Goal: Task Accomplishment & Management: Complete application form

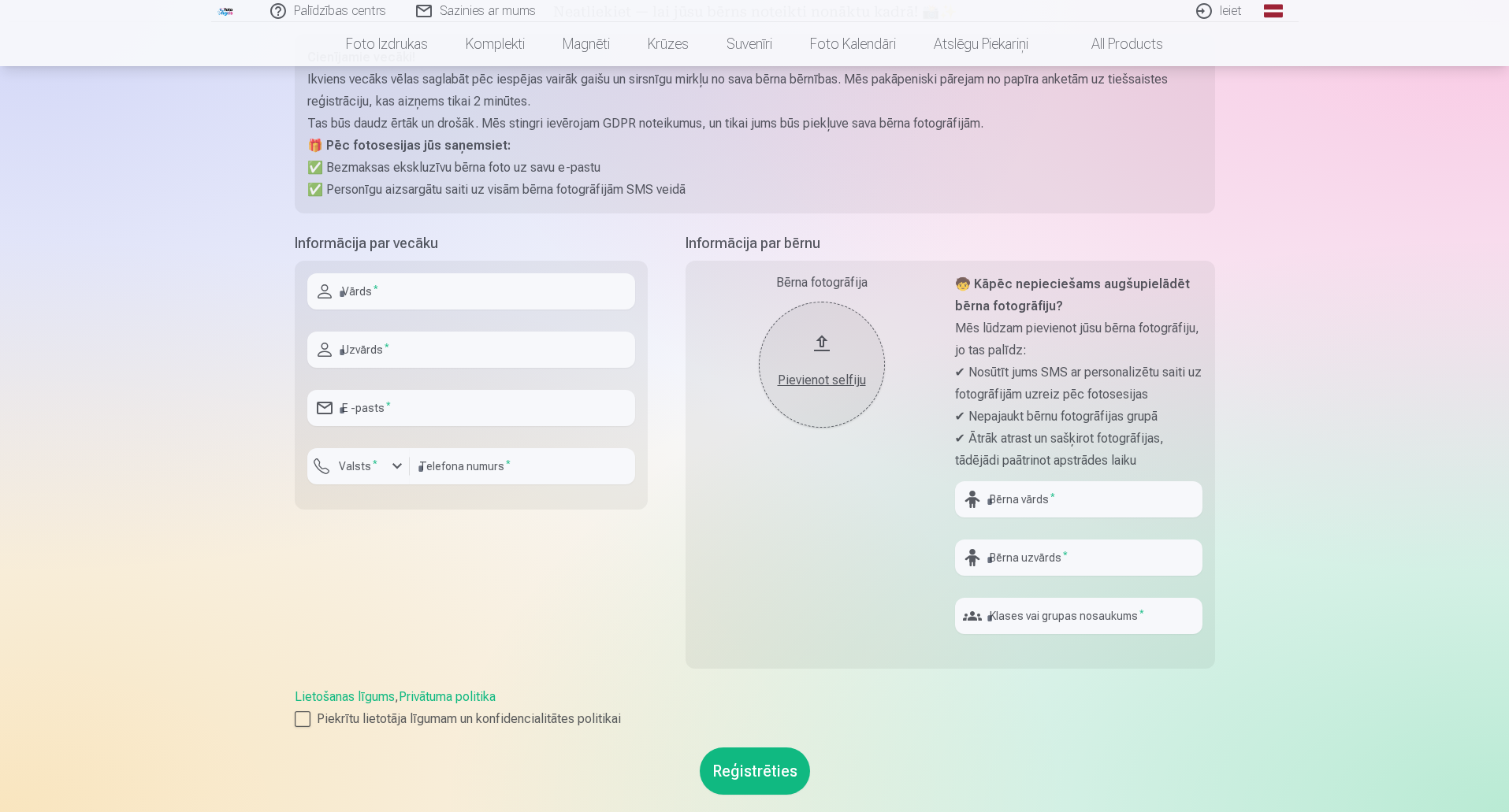
scroll to position [157, 0]
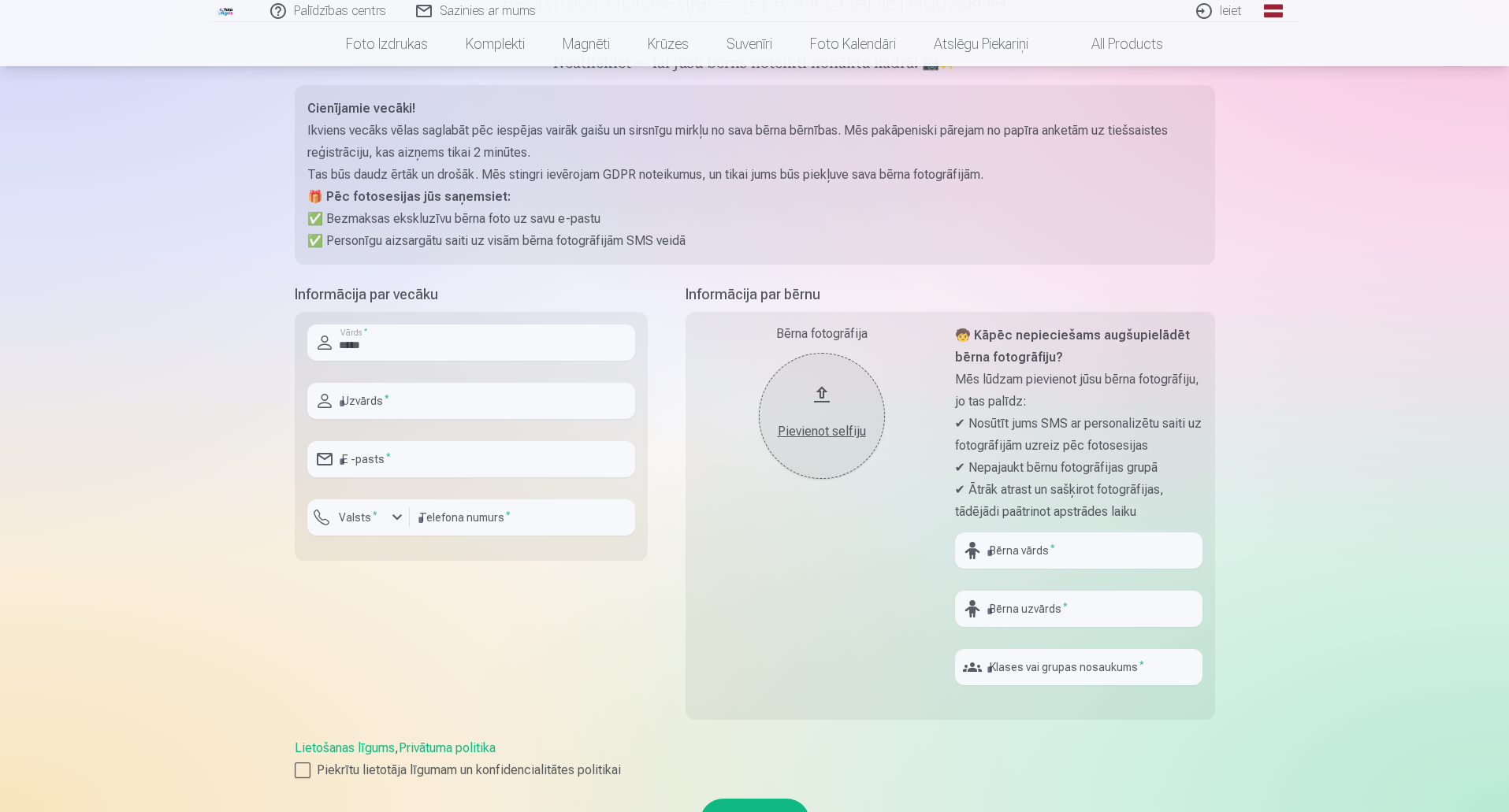
type input "*****"
click at [385, 401] on input "text" at bounding box center [471, 401] width 328 height 36
type input "*******"
click at [381, 465] on input "email" at bounding box center [471, 459] width 328 height 36
type input "**********"
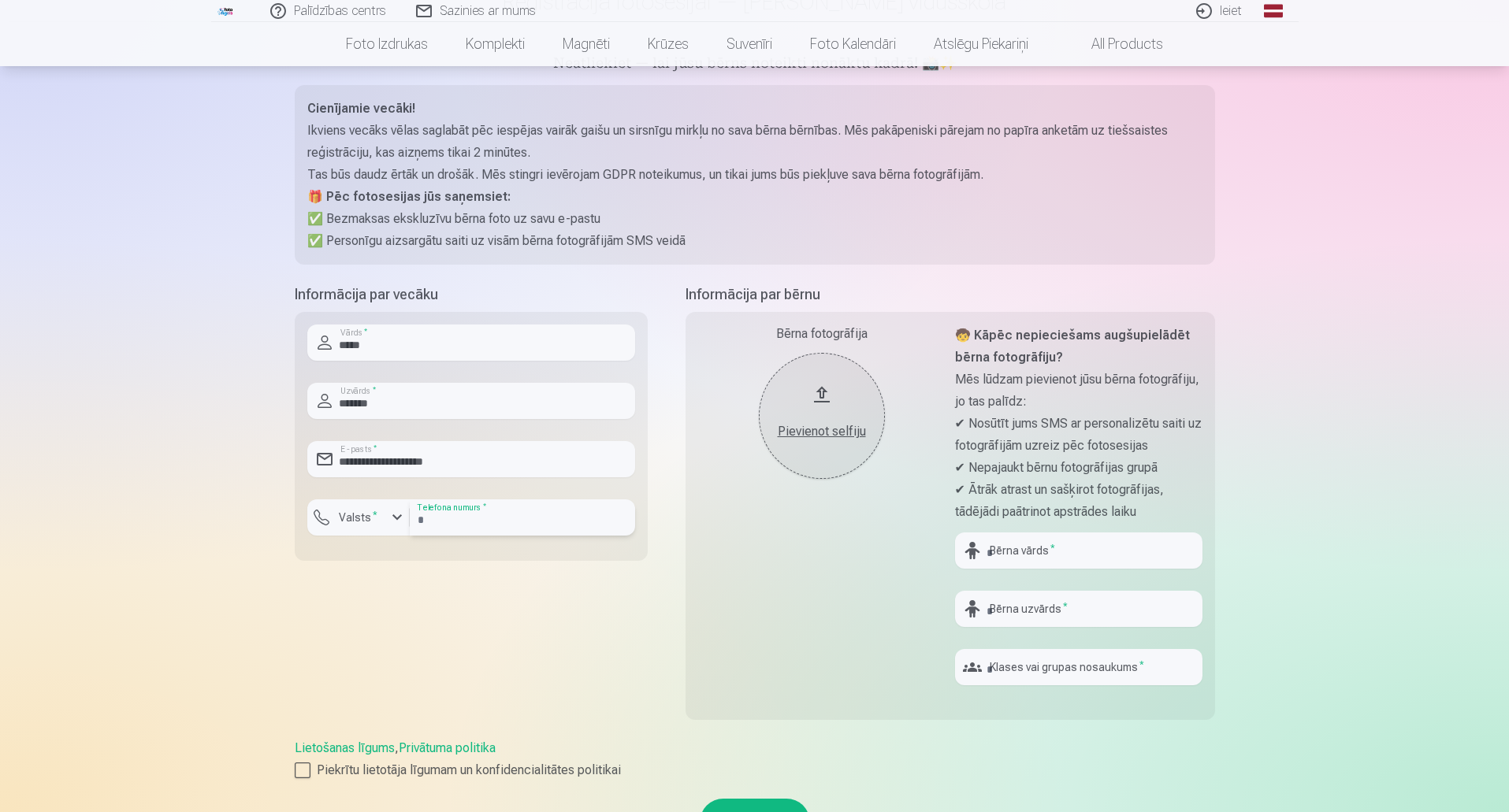
click at [432, 518] on input "number" at bounding box center [522, 517] width 226 height 36
type input "********"
click at [394, 517] on div "button" at bounding box center [396, 517] width 19 height 19
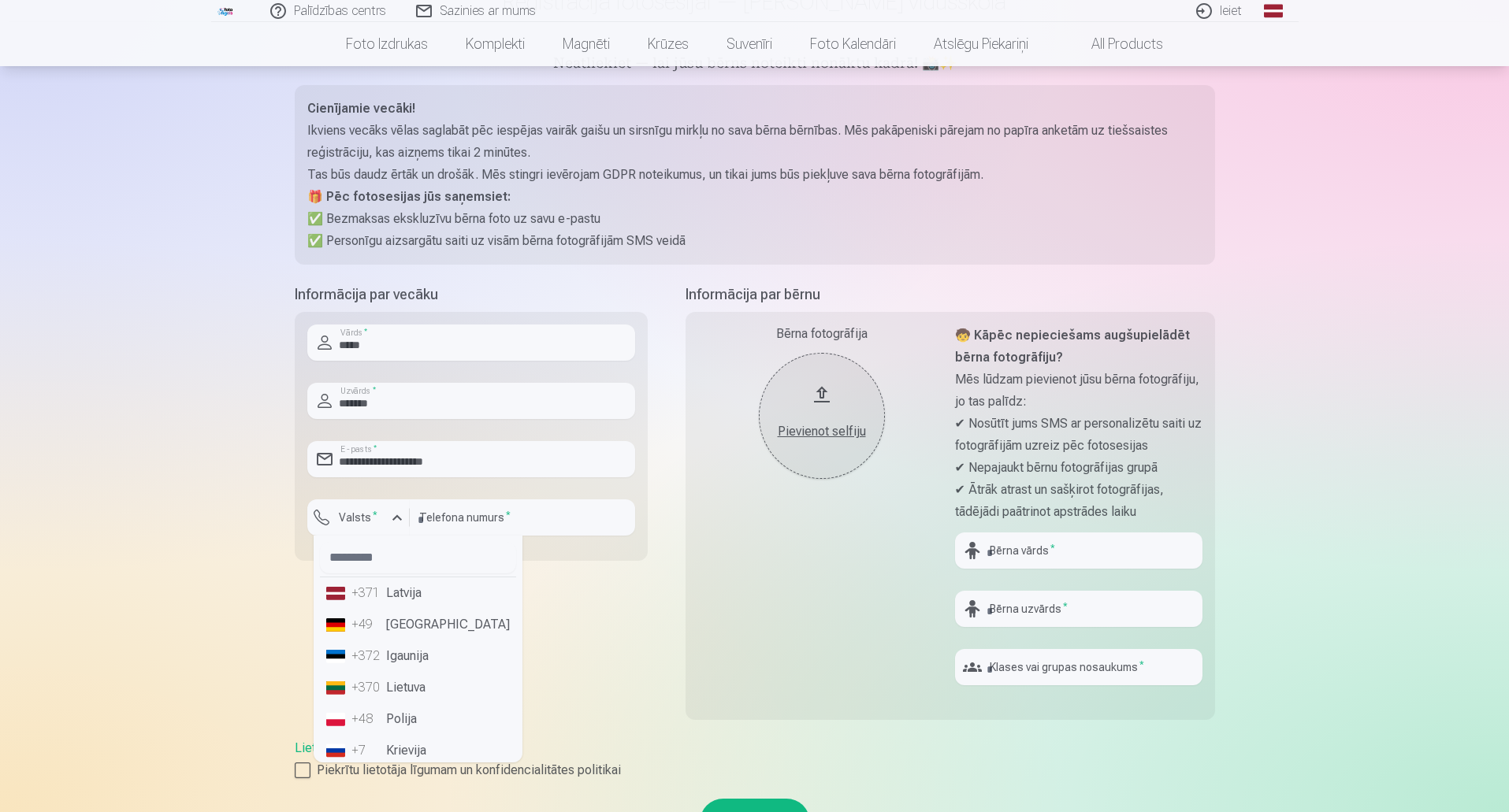
click at [390, 596] on li "+371 Latvija" at bounding box center [418, 593] width 196 height 31
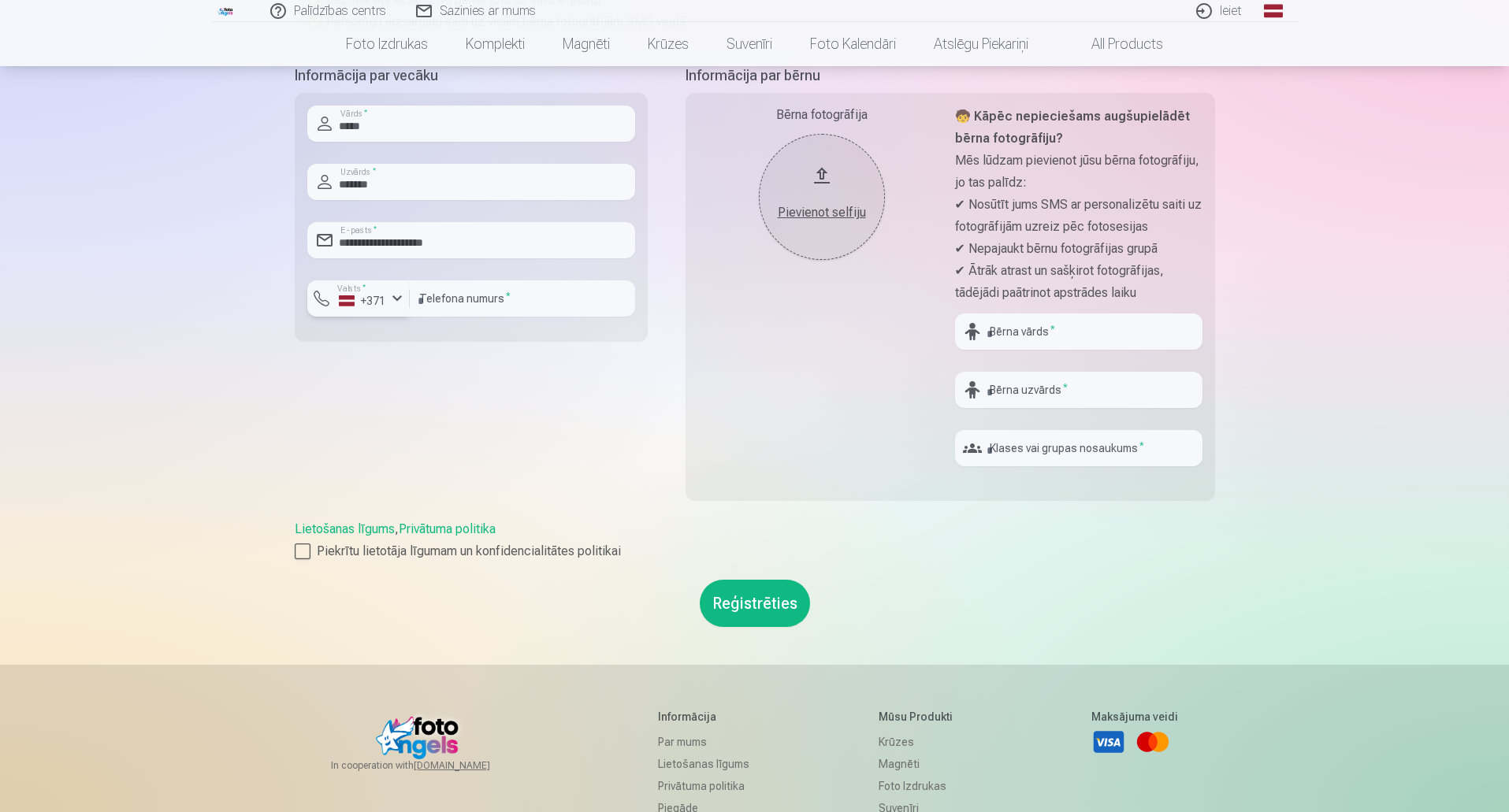
scroll to position [393, 0]
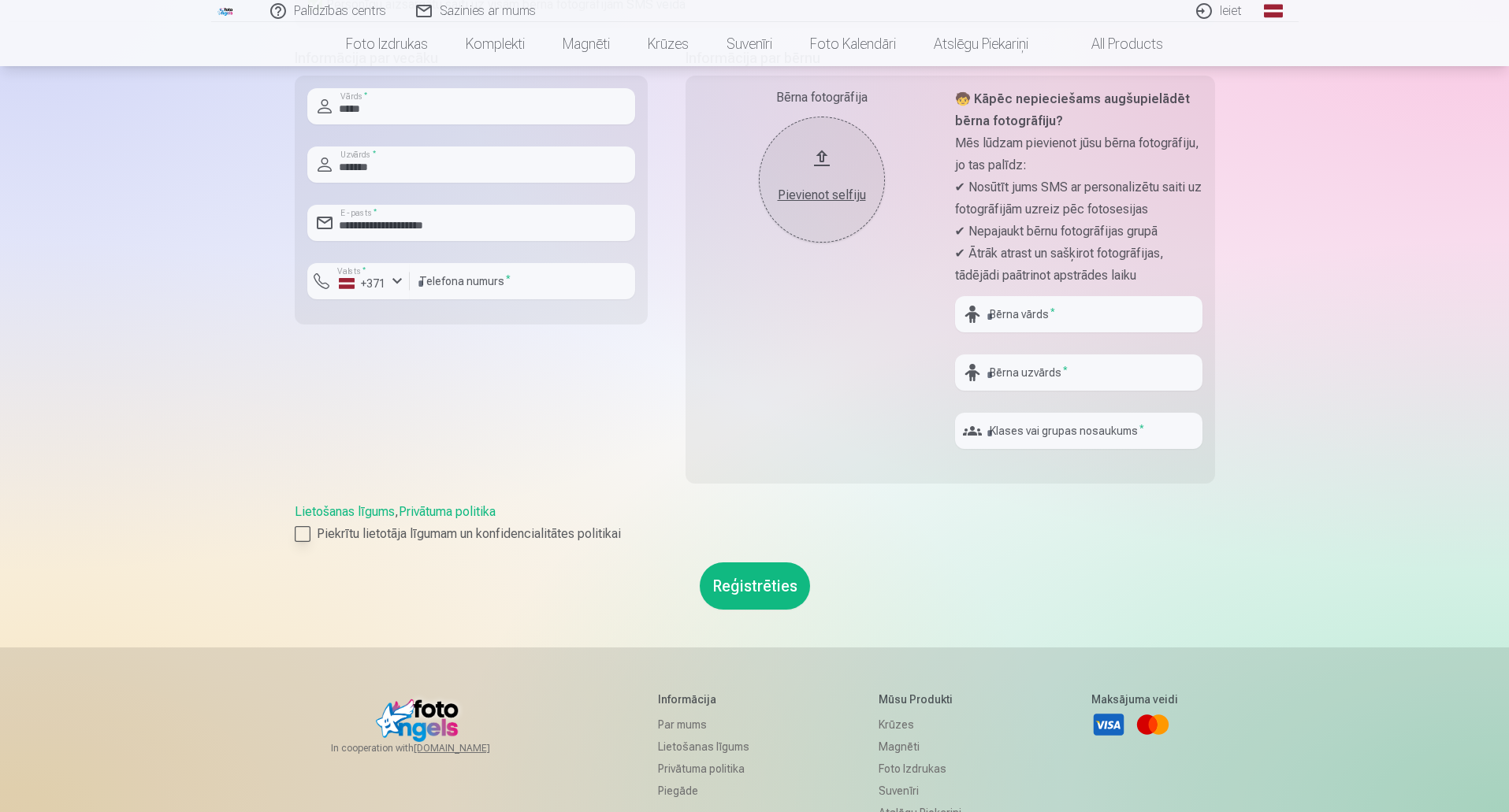
click at [300, 534] on div at bounding box center [303, 534] width 16 height 16
click at [392, 512] on link "Lietošanas līgums" at bounding box center [344, 511] width 100 height 15
click at [750, 582] on button "Reģistrēties" at bounding box center [755, 586] width 111 height 48
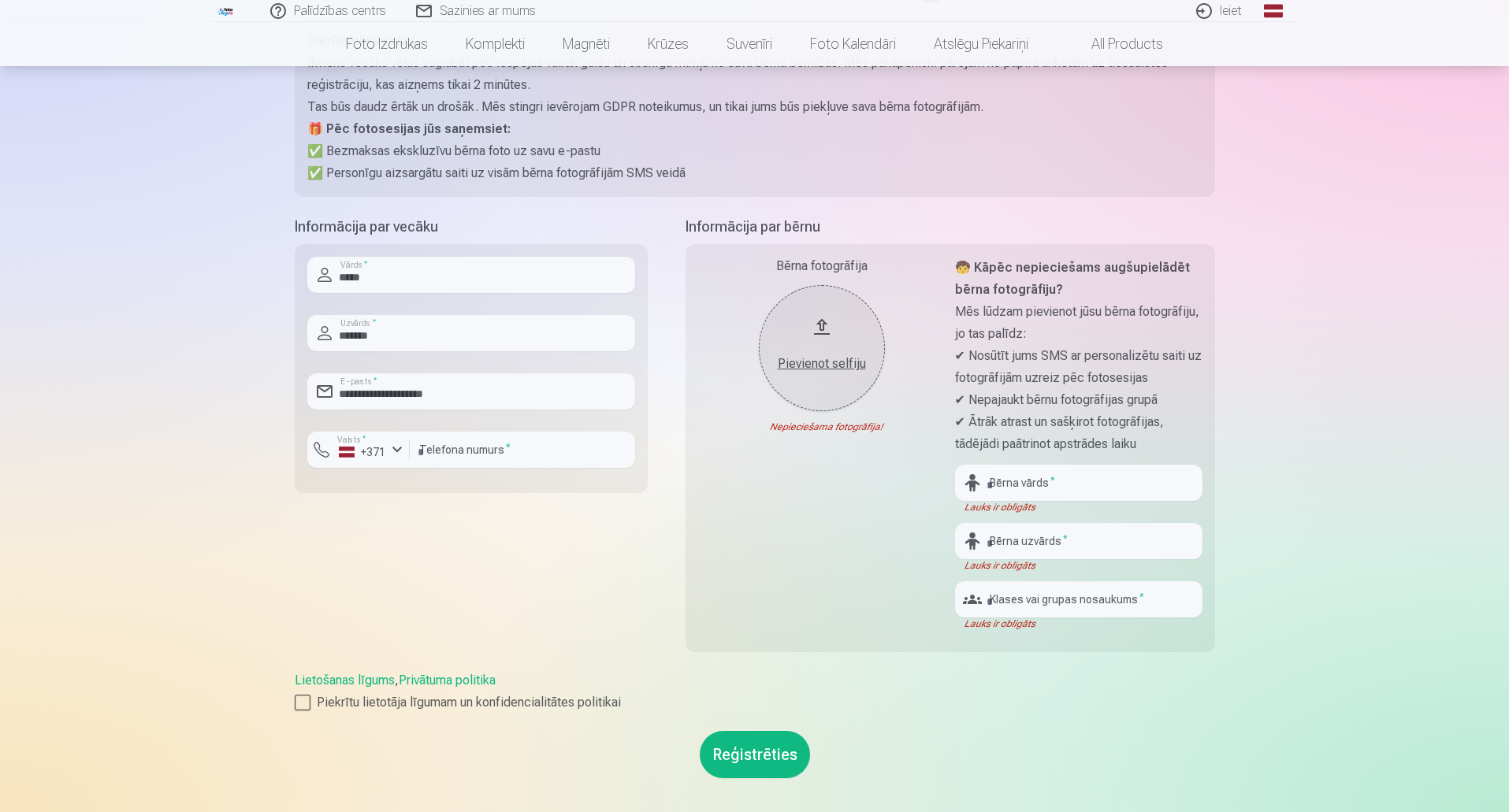
scroll to position [315, 0]
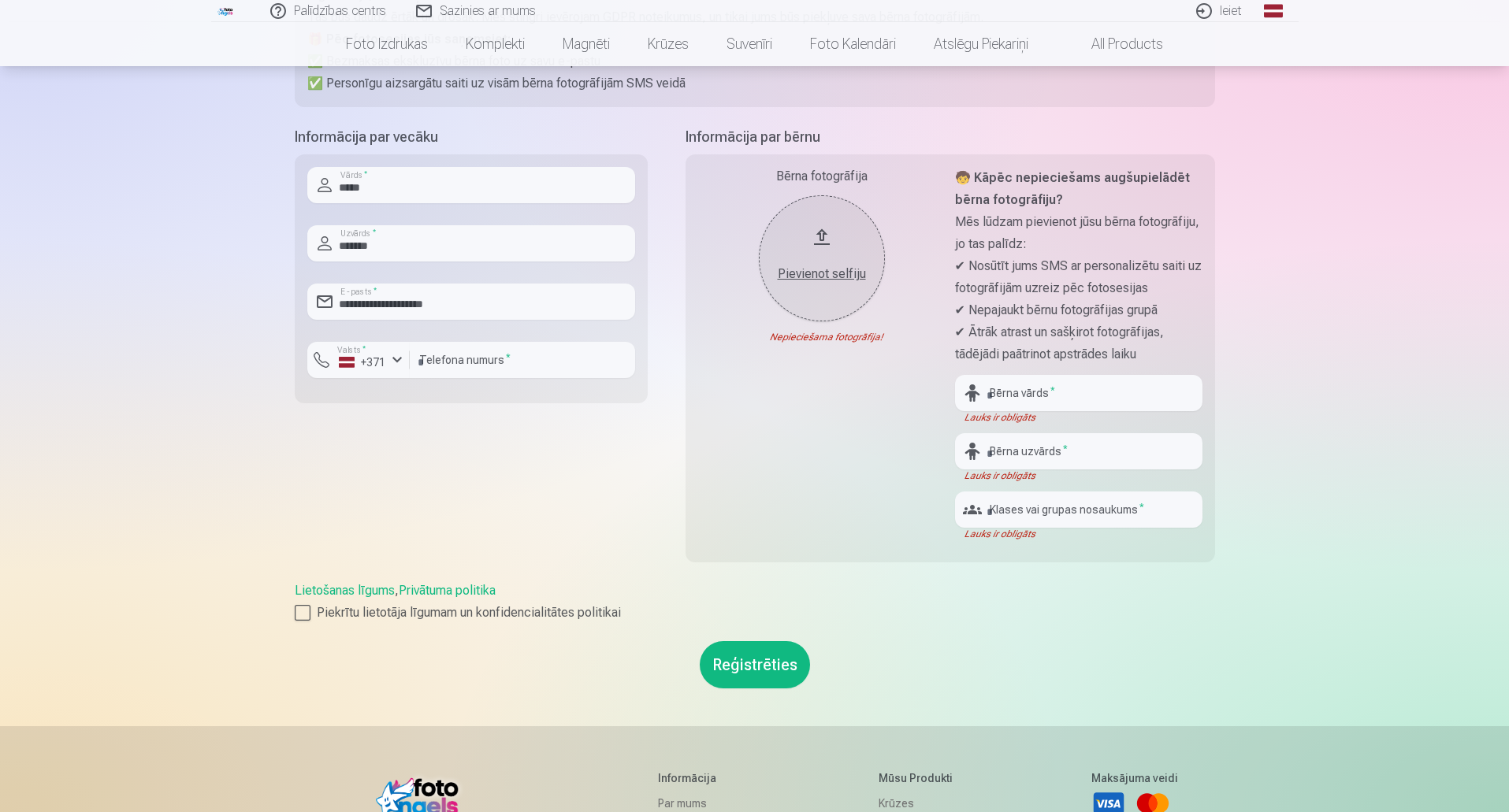
click at [821, 234] on button "Pievienot selfiju" at bounding box center [821, 258] width 126 height 126
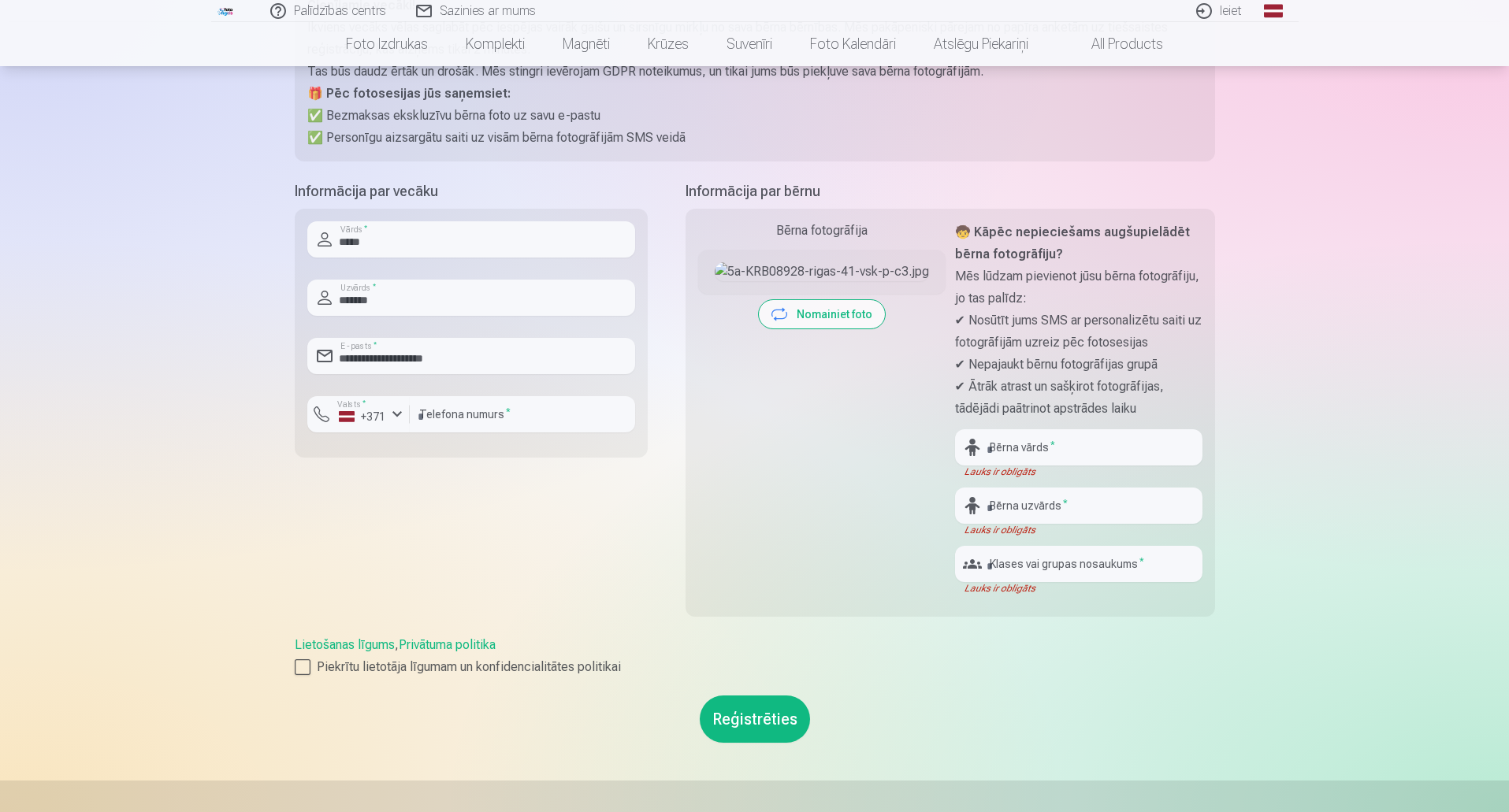
scroll to position [236, 0]
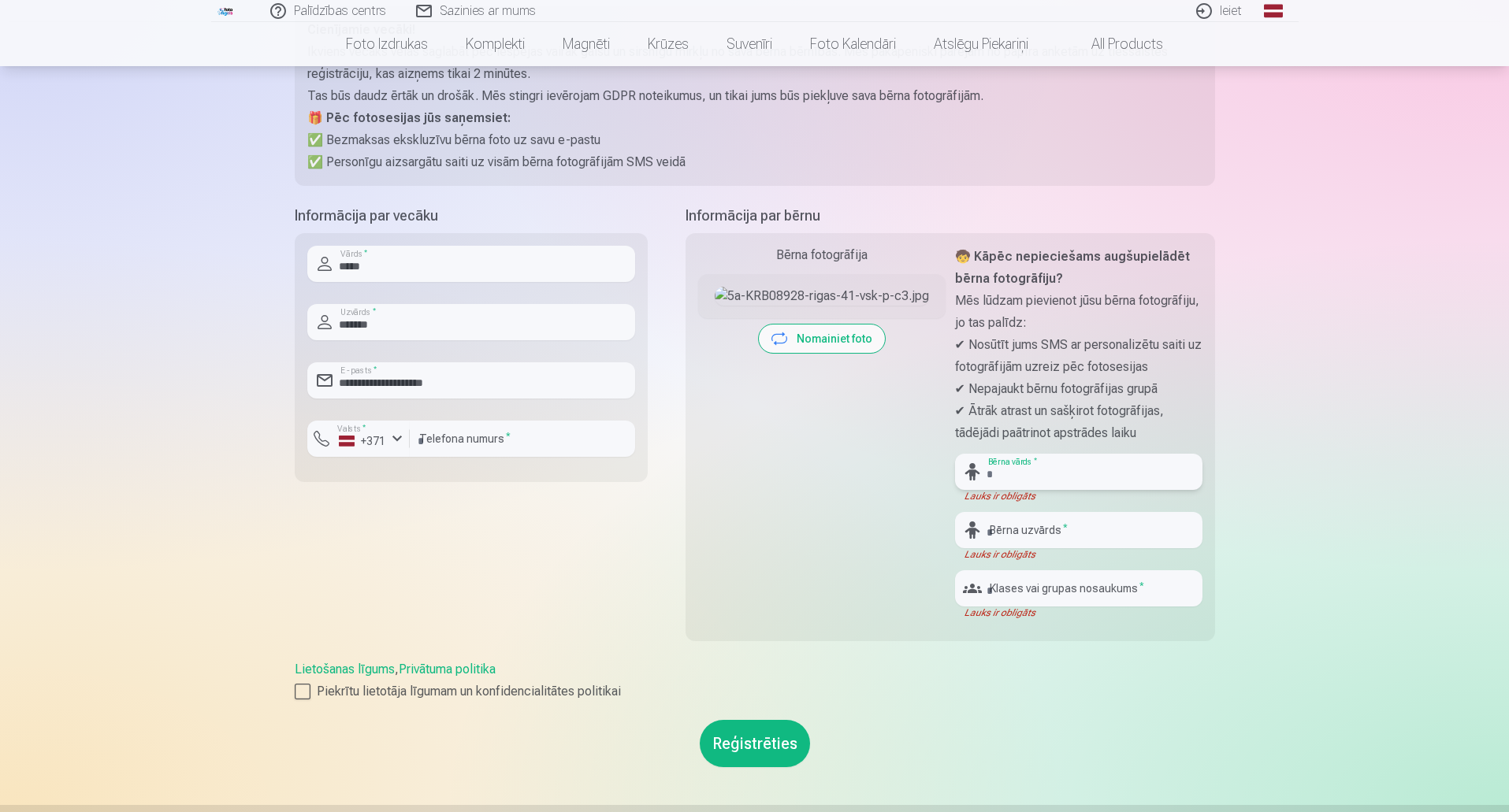
click at [1028, 476] on input "text" at bounding box center [1078, 472] width 247 height 36
type input "********"
click at [1031, 532] on input "text" at bounding box center [1078, 530] width 247 height 36
drag, startPoint x: 1049, startPoint y: 528, endPoint x: 946, endPoint y: 538, distance: 103.5
click at [946, 538] on div "Bērna fotogrāfija Pievienot selfiju Nomainiet foto 🧒 Kāpēc nepieciešams augšupi…" at bounding box center [950, 437] width 529 height 408
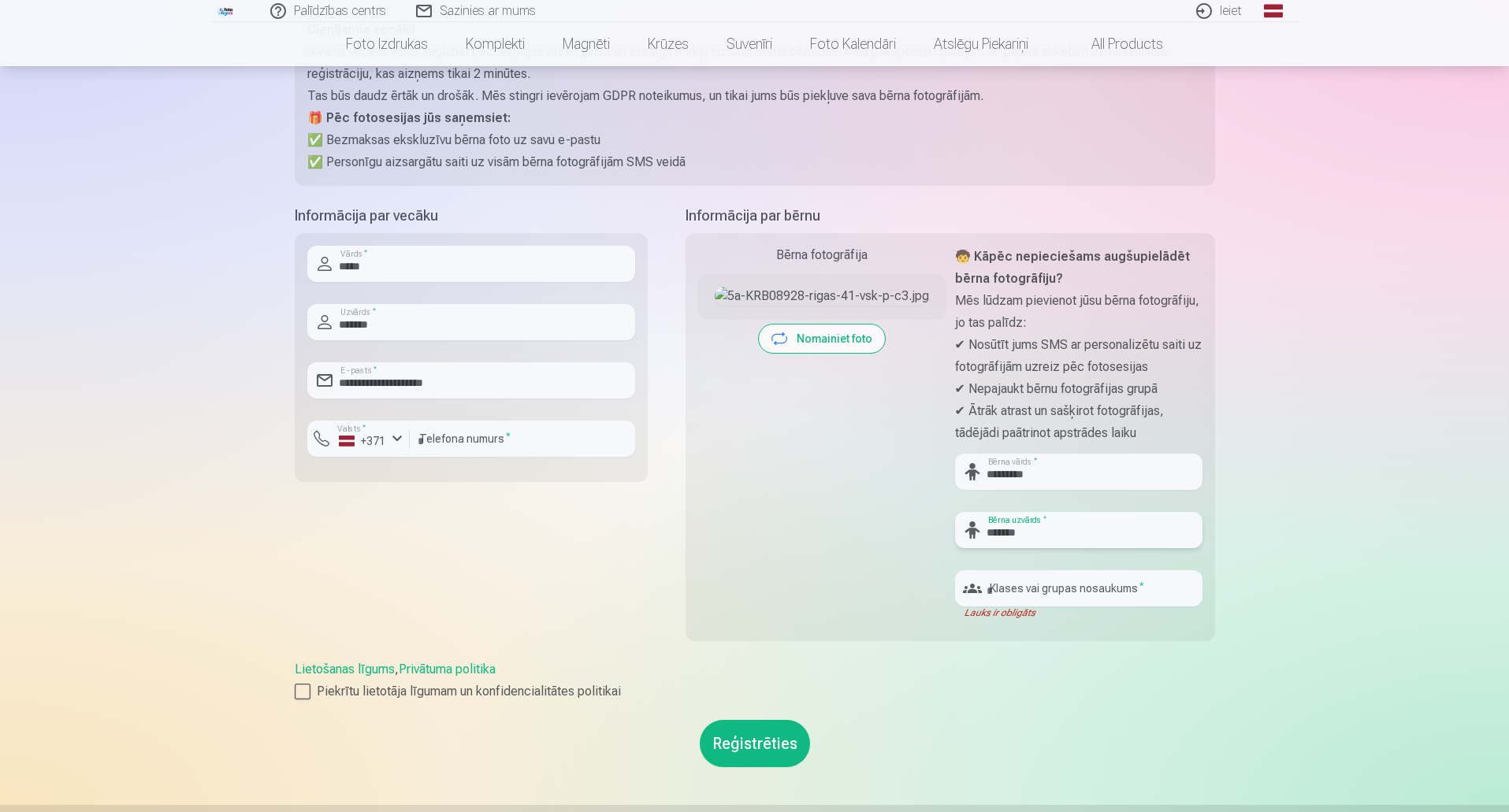
type input "*******"
click at [1016, 588] on input "text" at bounding box center [1078, 588] width 247 height 36
type input "********"
drag, startPoint x: 1008, startPoint y: 588, endPoint x: 848, endPoint y: 565, distance: 161.6
click at [852, 567] on div "Bērna fotogrāfija Pievienot selfiju Nomainiet foto" at bounding box center [821, 433] width 247 height 374
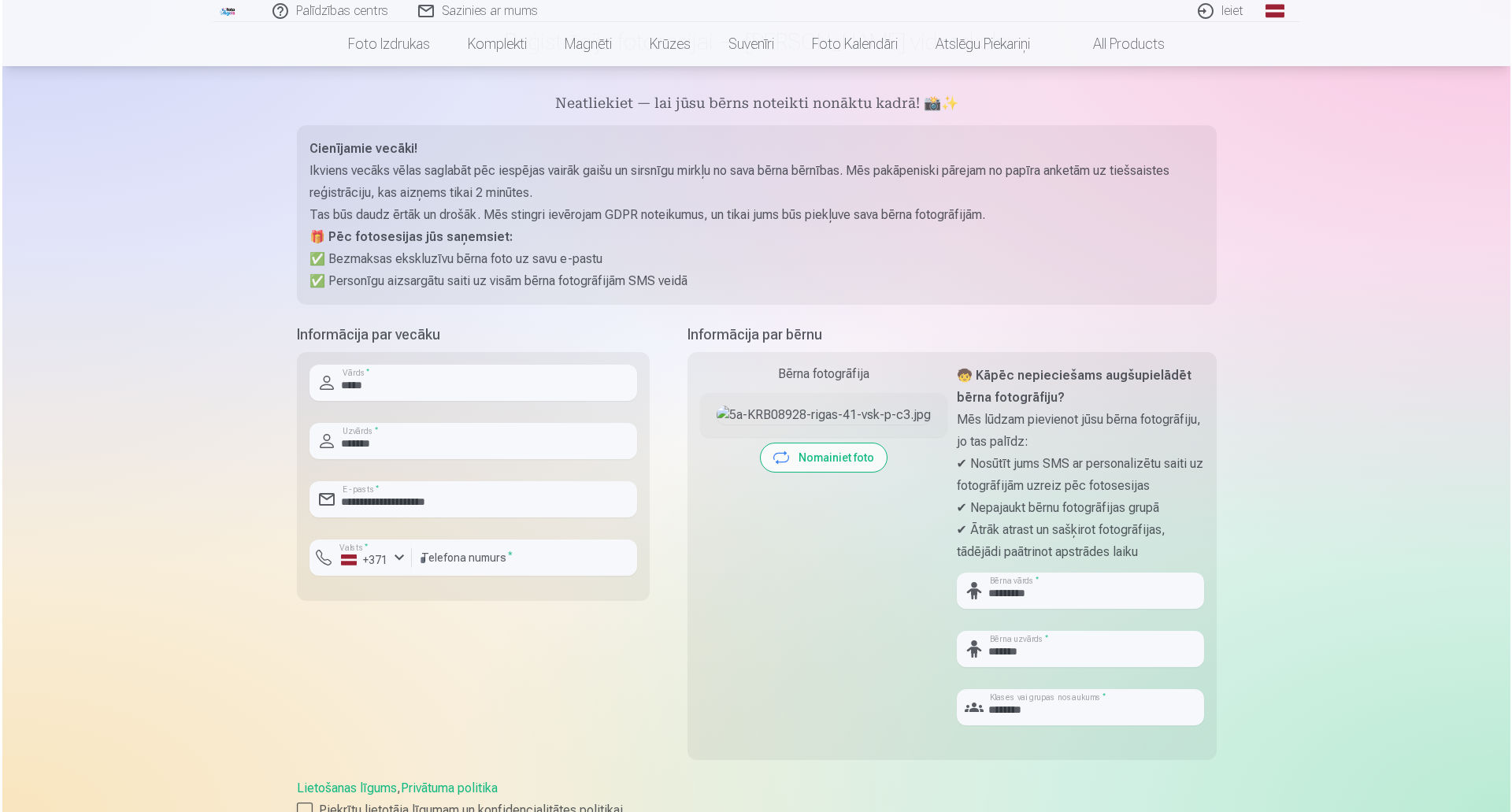
scroll to position [315, 0]
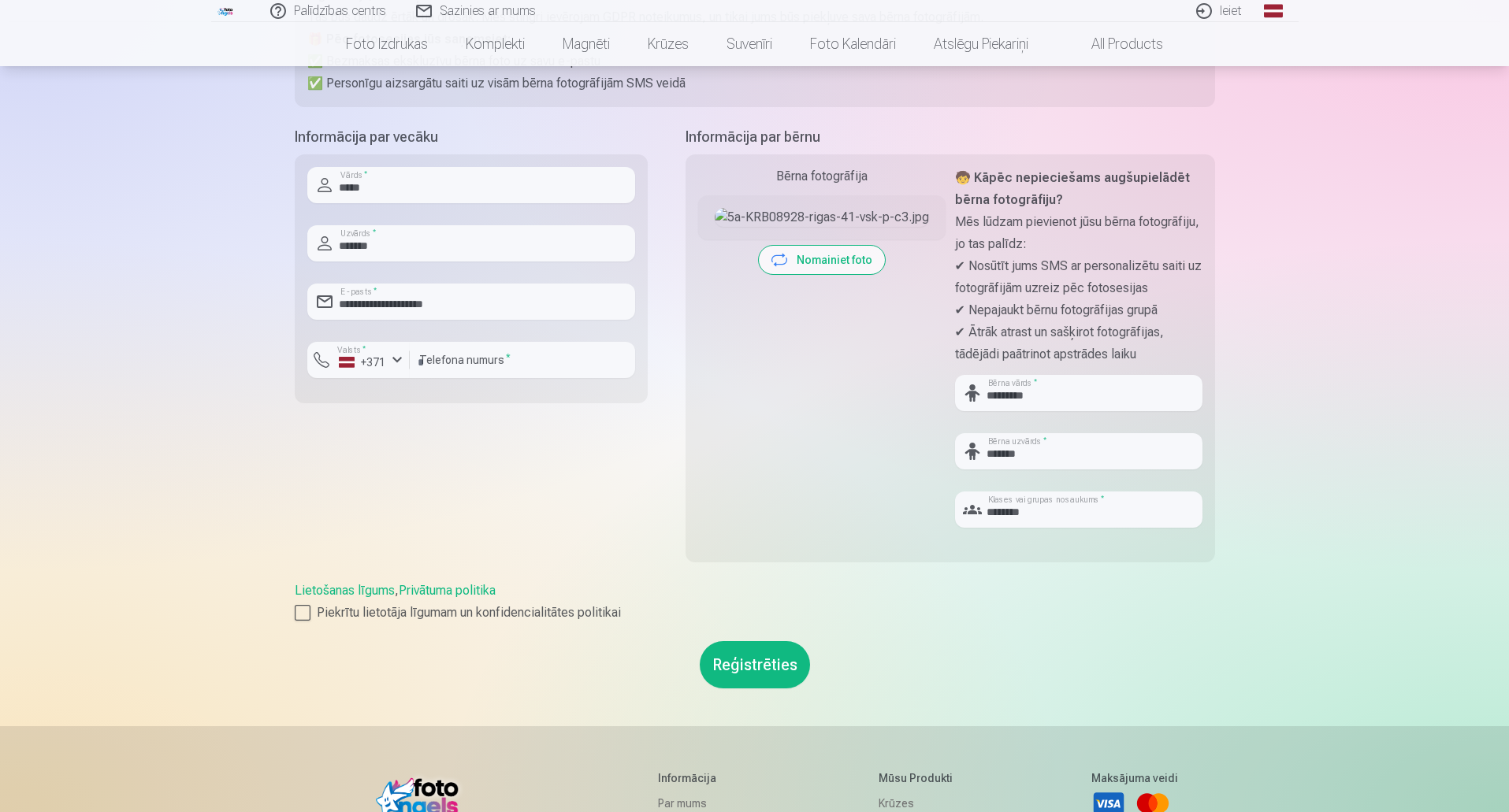
click at [759, 668] on button "Reģistrēties" at bounding box center [755, 665] width 111 height 48
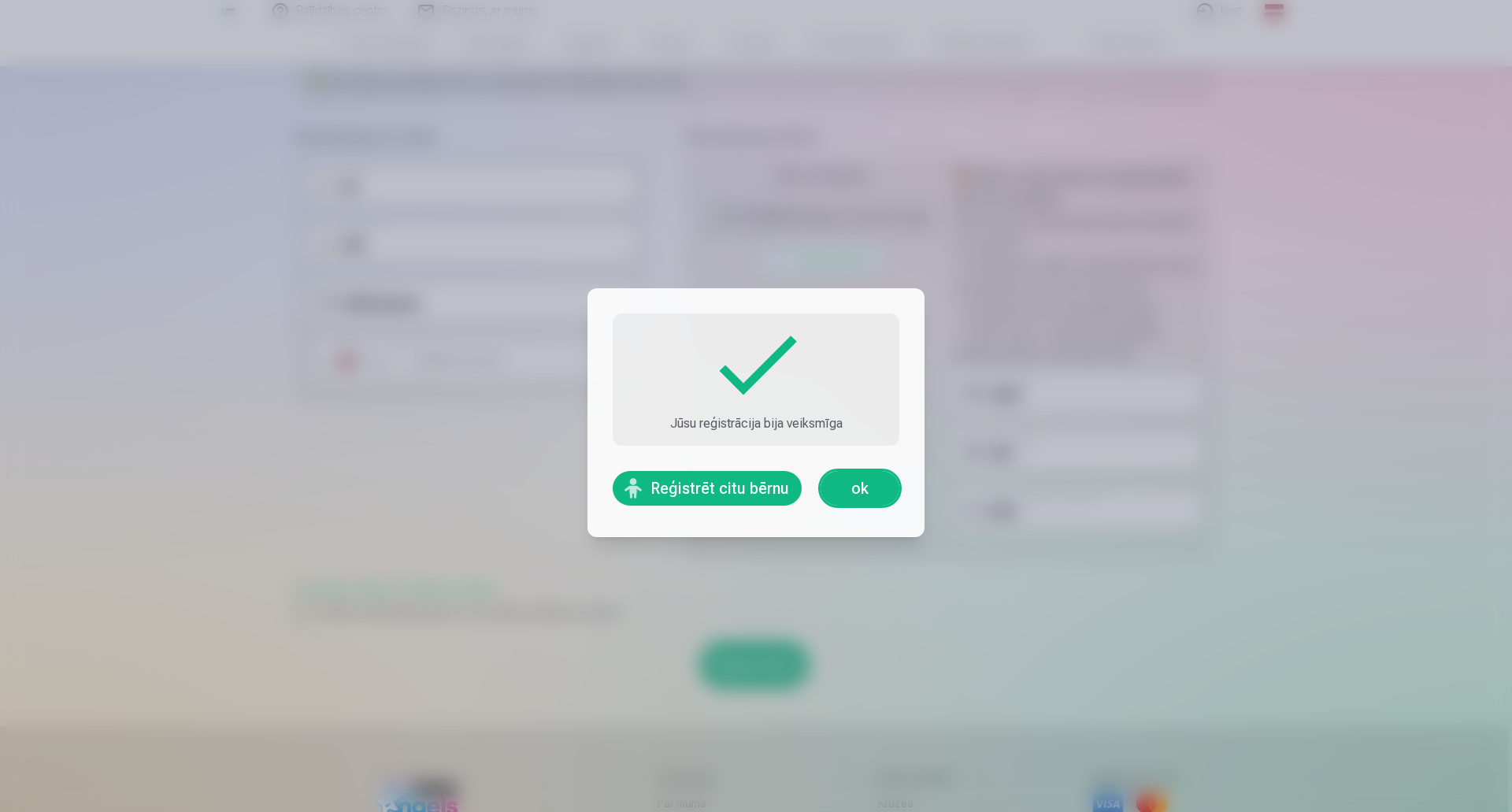
click at [863, 487] on link "ok" at bounding box center [860, 488] width 79 height 35
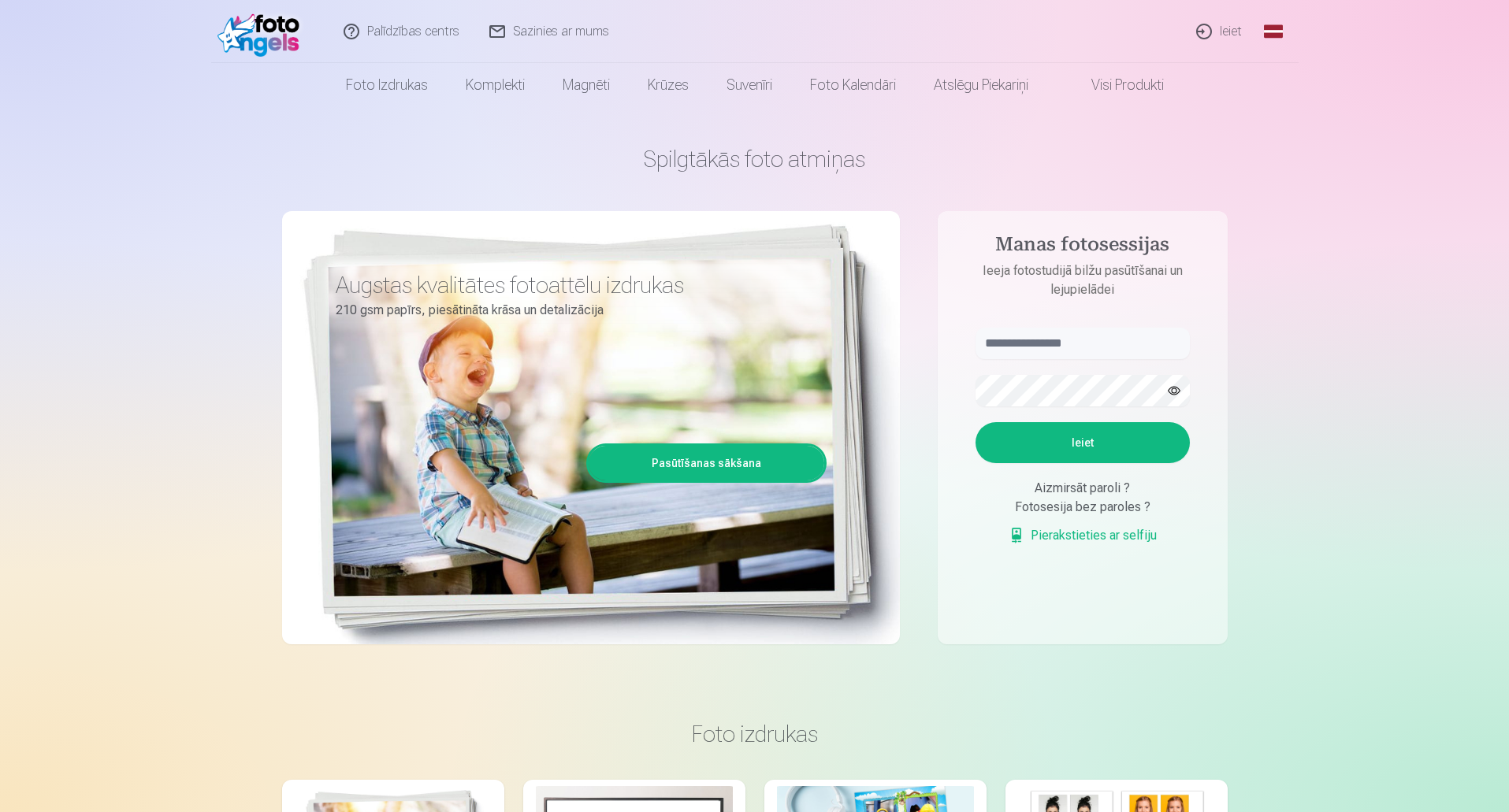
click at [1226, 35] on link "Ieiet" at bounding box center [1220, 31] width 75 height 63
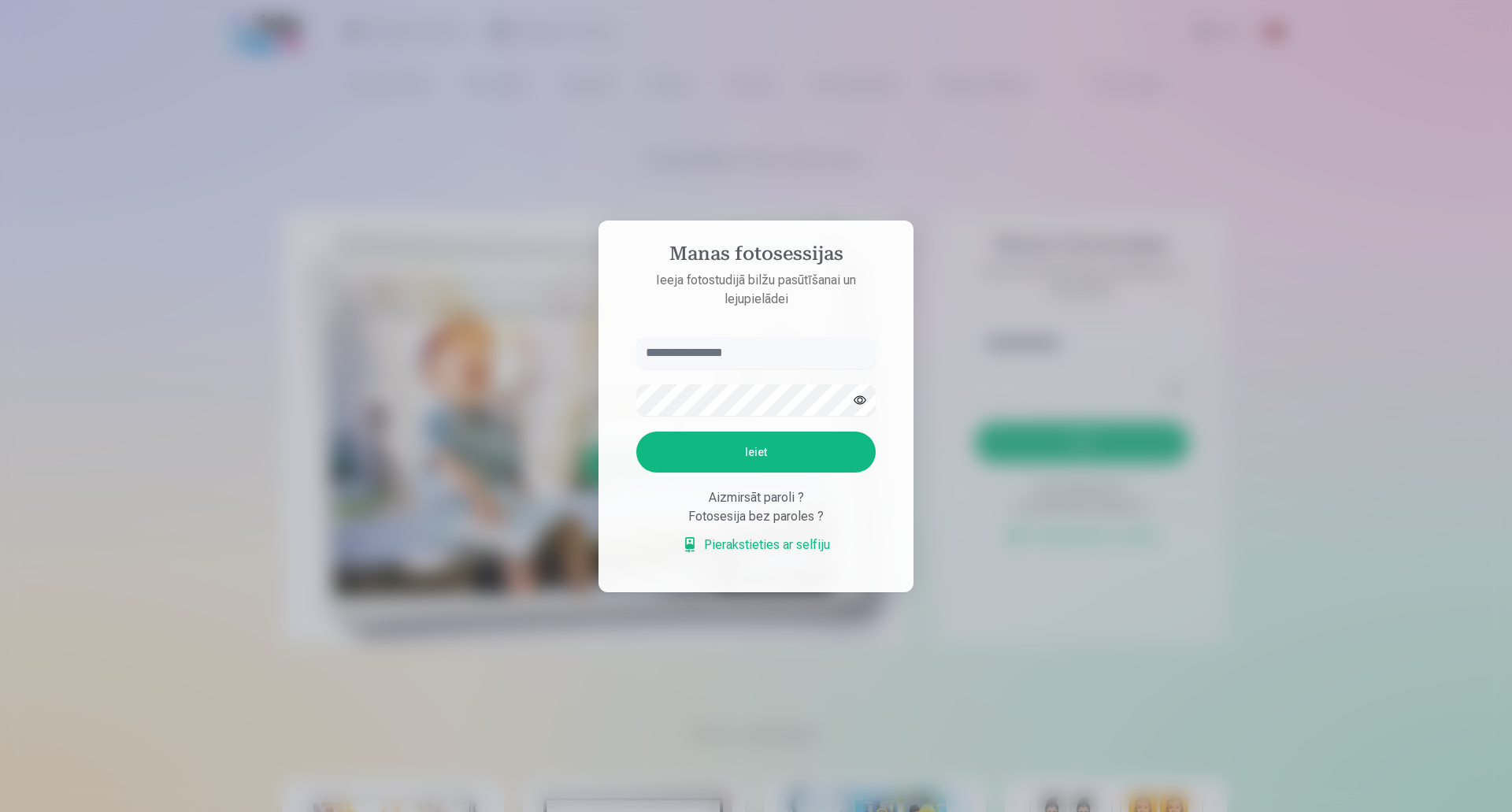
click at [90, 183] on div at bounding box center [756, 406] width 1512 height 812
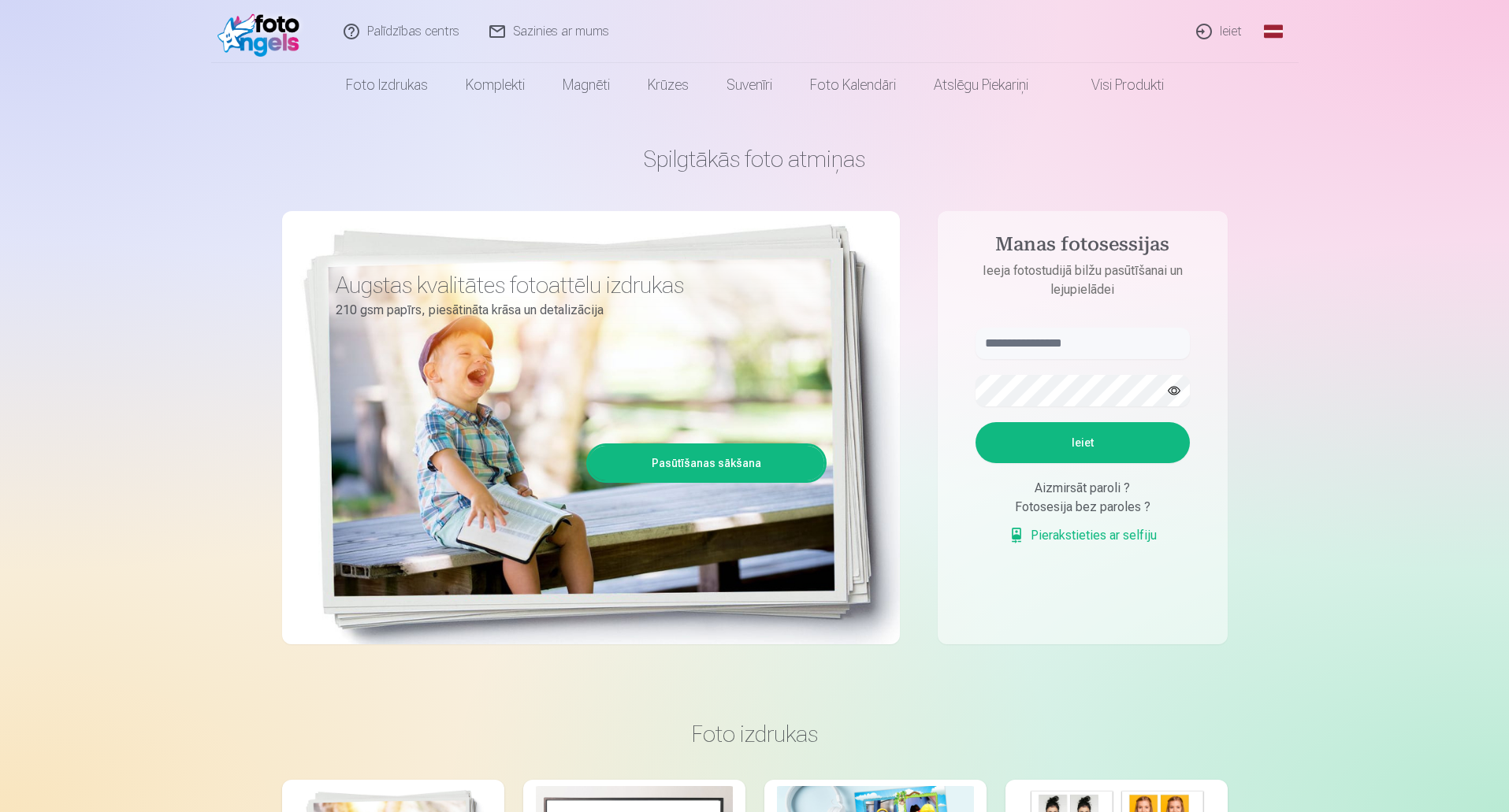
click at [741, 464] on link "Pasūtīšanas sākšana" at bounding box center [706, 463] width 235 height 35
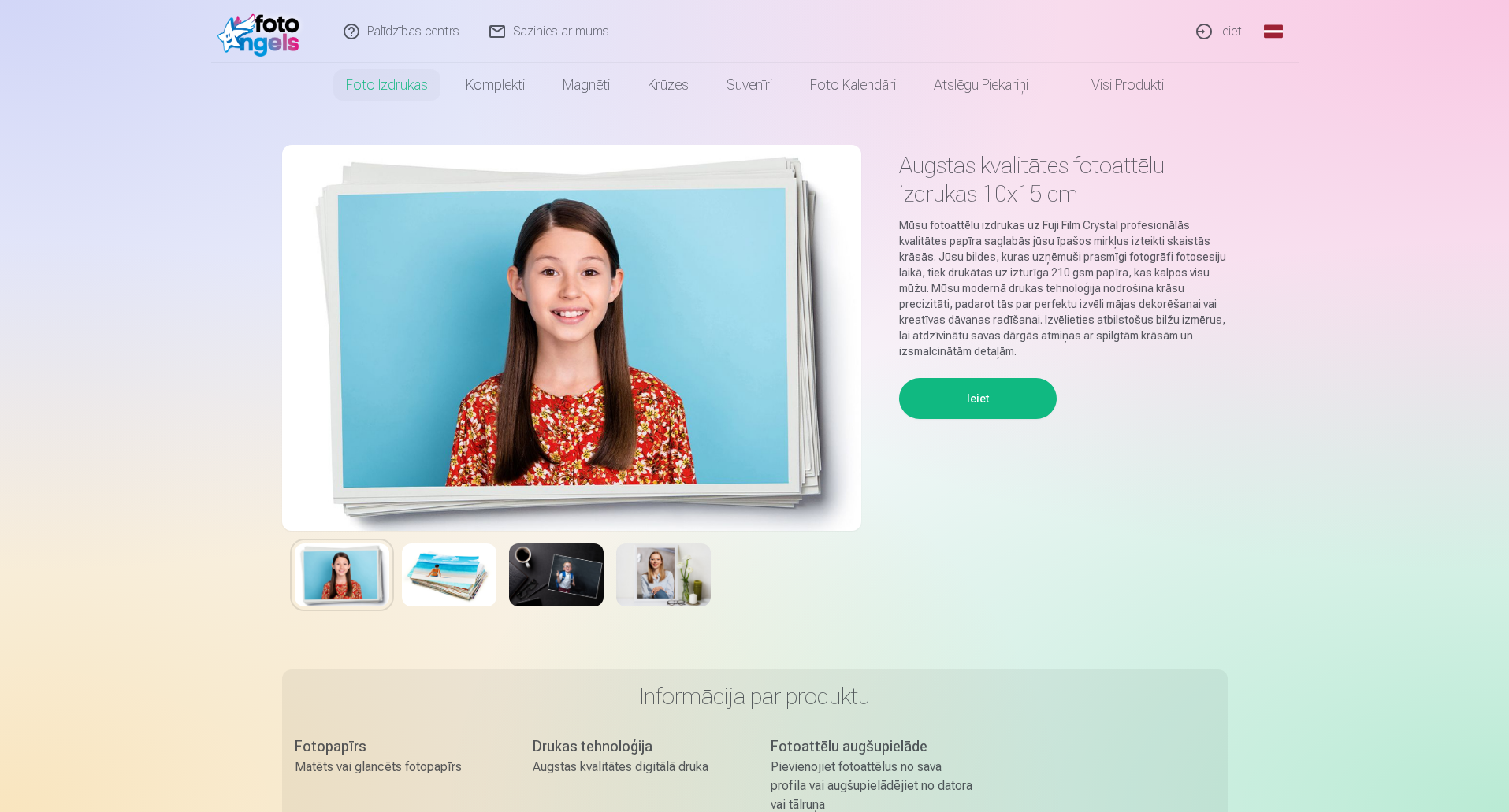
click at [984, 396] on button "Ieiet" at bounding box center [978, 399] width 157 height 41
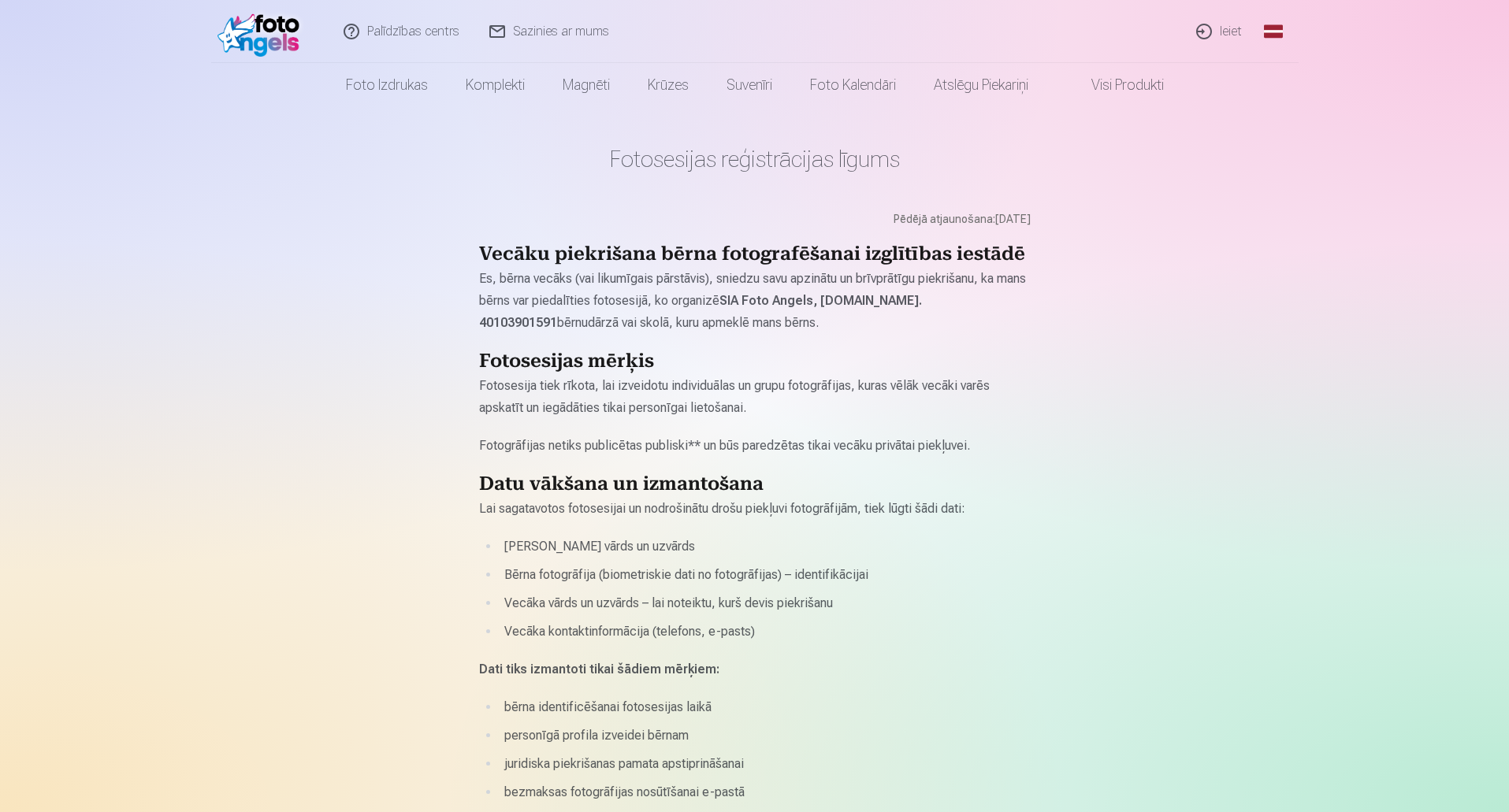
click at [914, 248] on h2 "Vecāku piekrišana bērna fotografēšanai izglītības iestādē" at bounding box center [755, 255] width 552 height 25
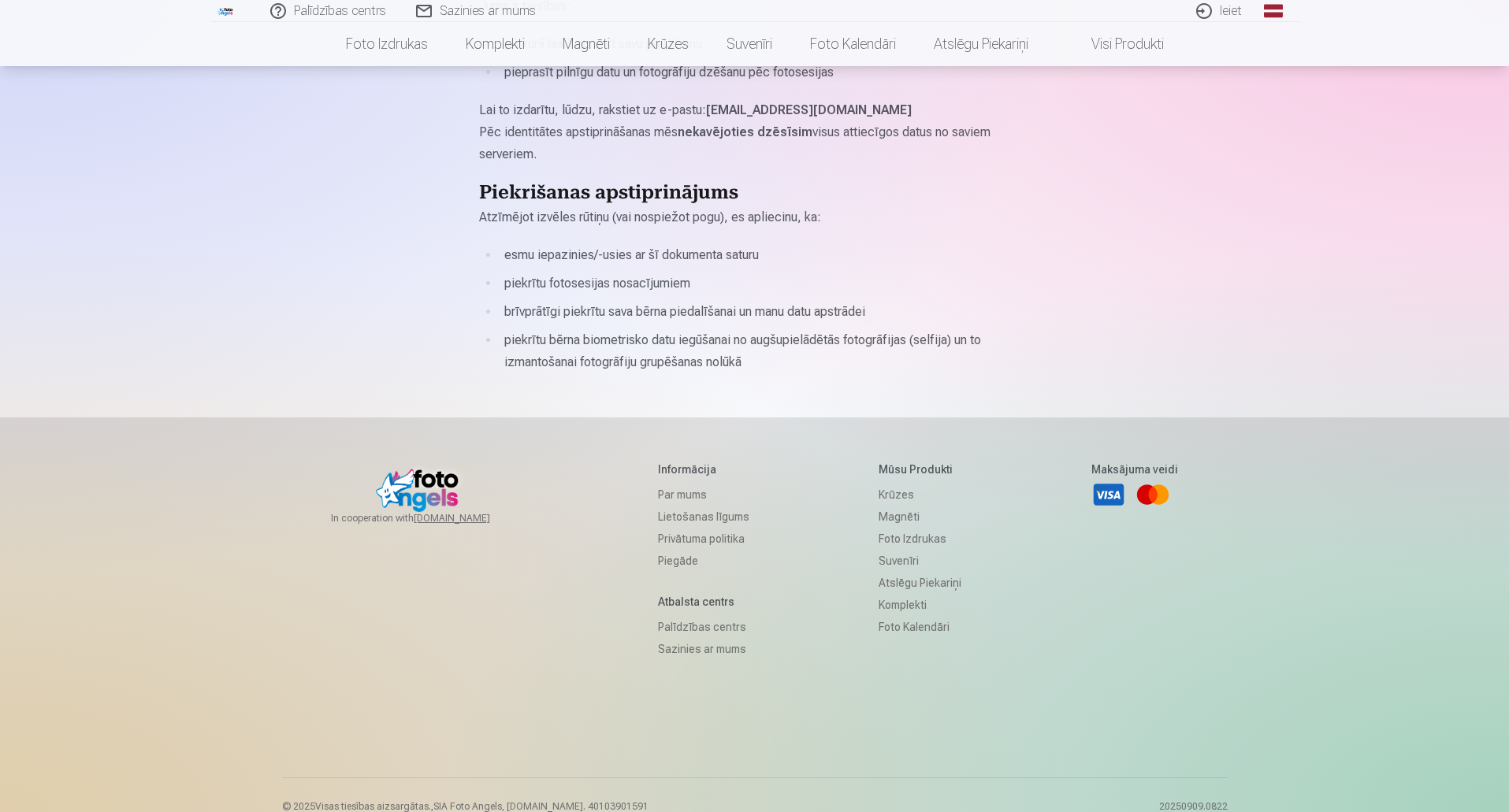
scroll to position [1288, 0]
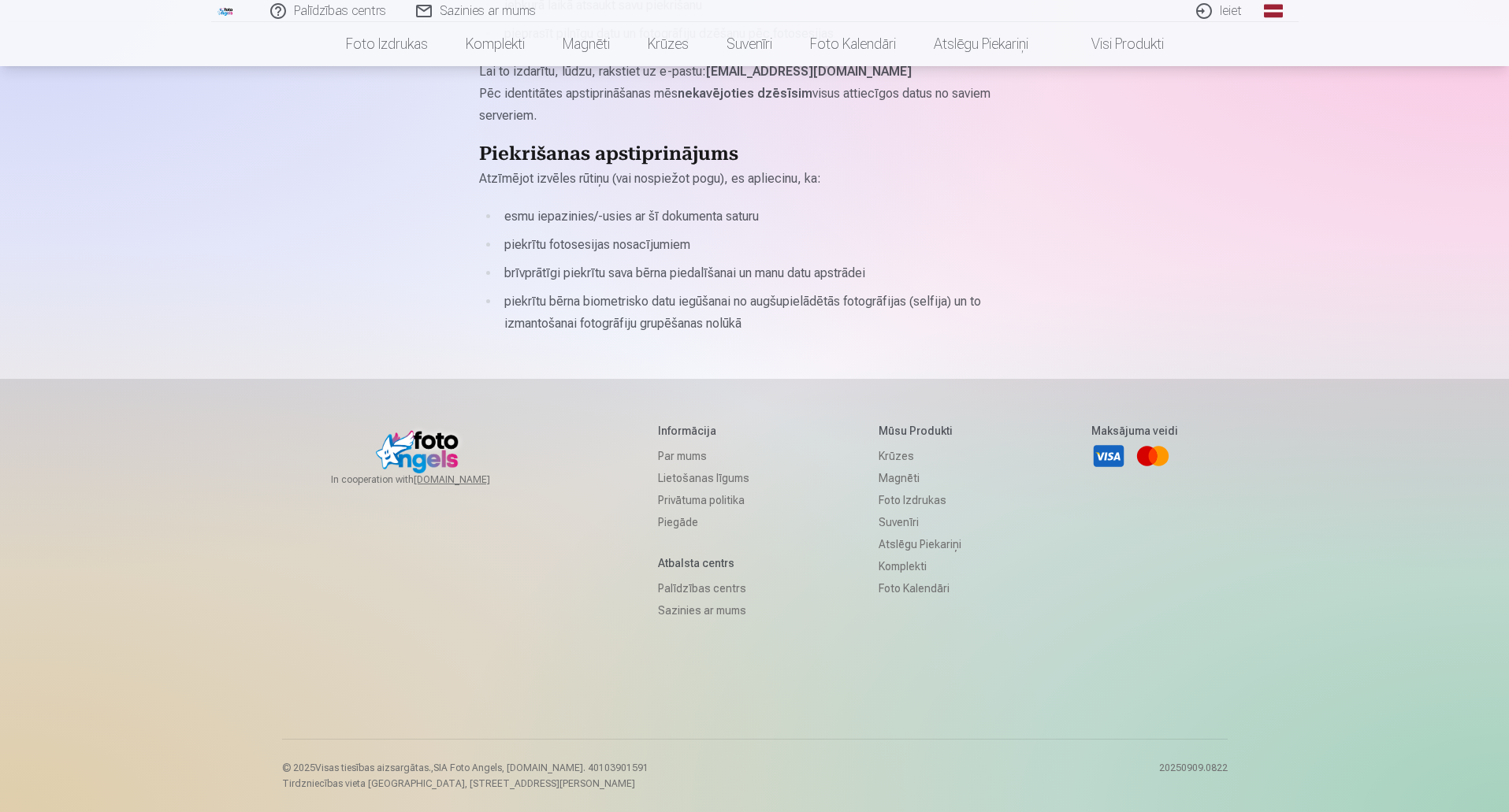
click at [764, 323] on li "piekrītu bērna biometrisko datu iegūšanai no augšupielādētās fotogrāfijas (self…" at bounding box center [765, 313] width 531 height 44
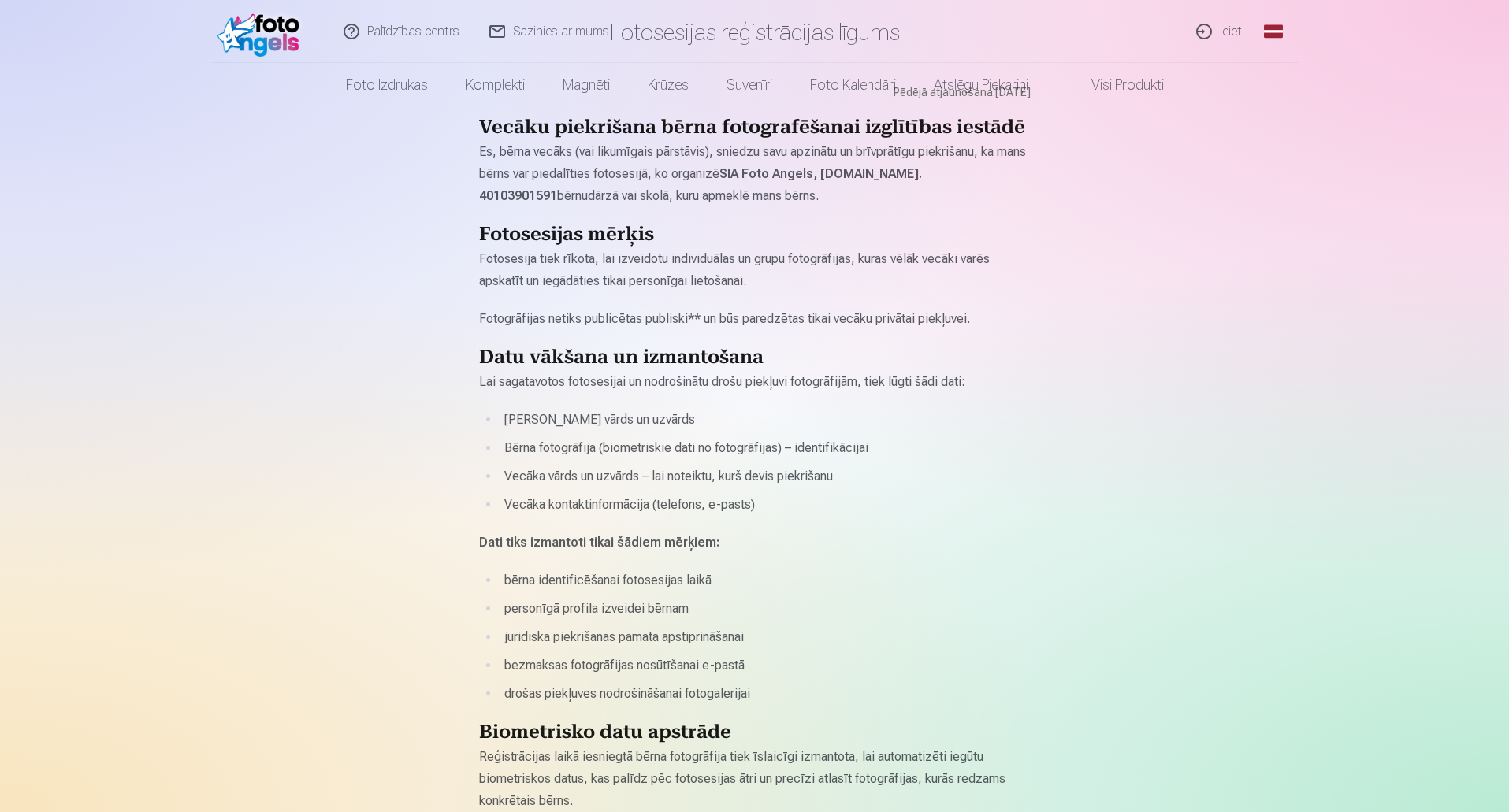
scroll to position [0, 0]
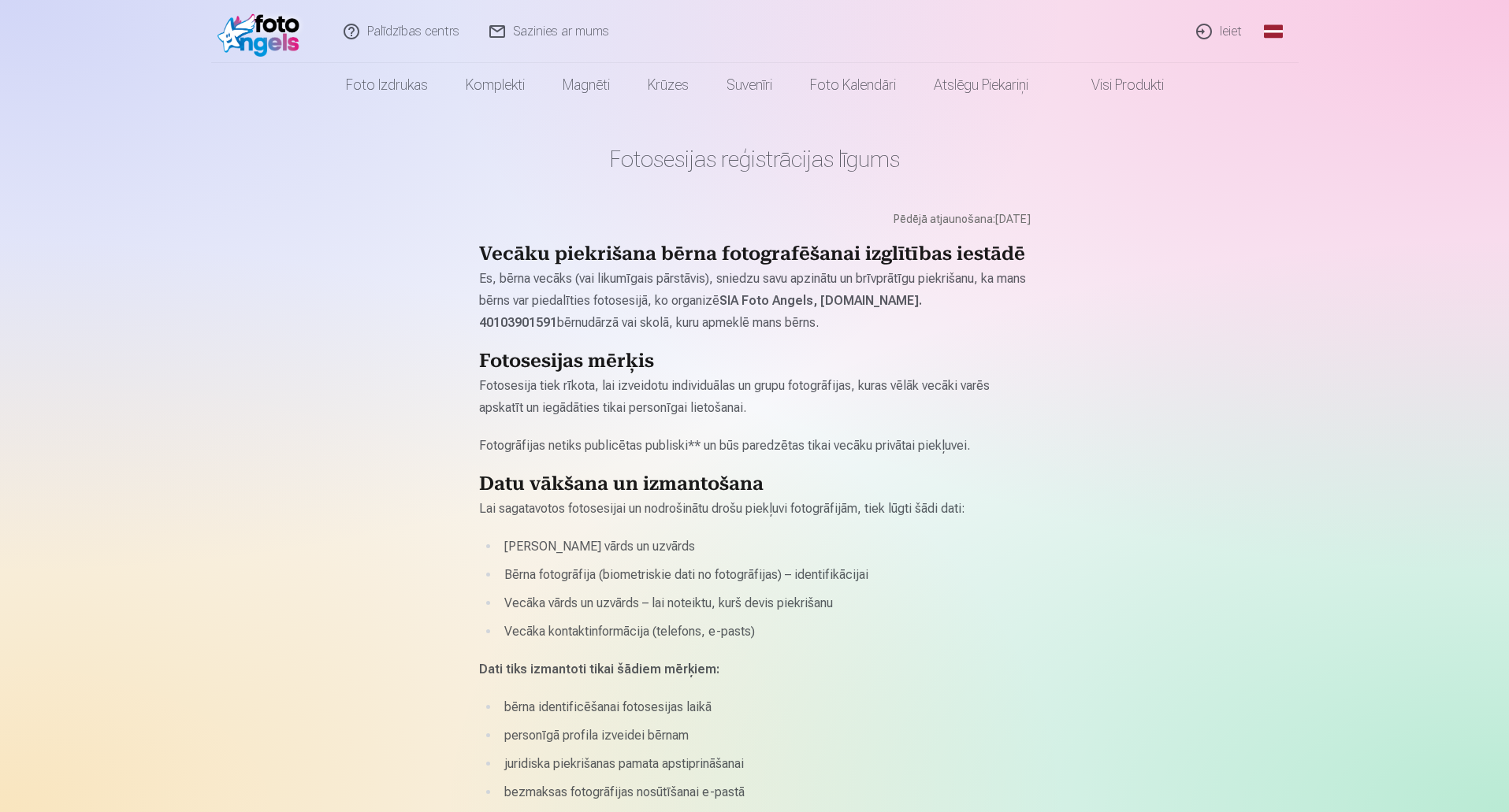
click at [729, 265] on h2 "Vecāku piekrišana bērna fotografēšanai izglītības iestādē" at bounding box center [755, 255] width 552 height 25
